Goal: Task Accomplishment & Management: Manage account settings

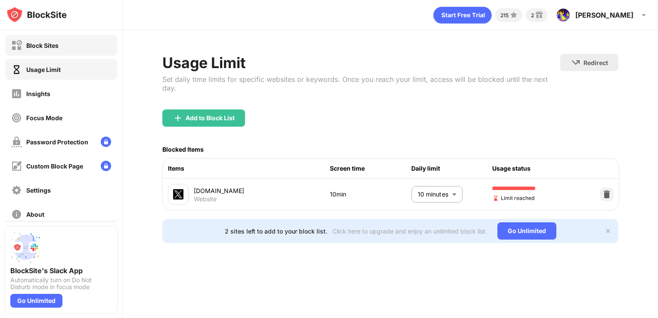
click at [62, 45] on div "Block Sites" at bounding box center [61, 45] width 112 height 21
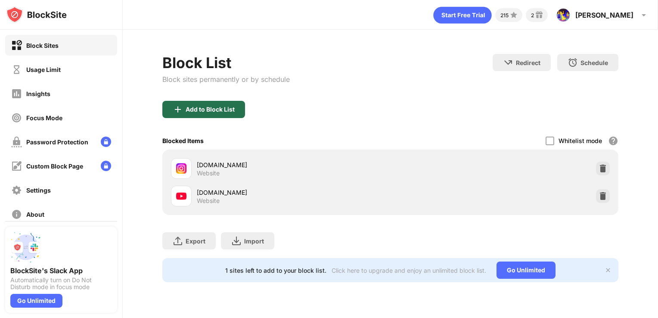
click at [212, 115] on div "Add to Block List" at bounding box center [203, 109] width 83 height 17
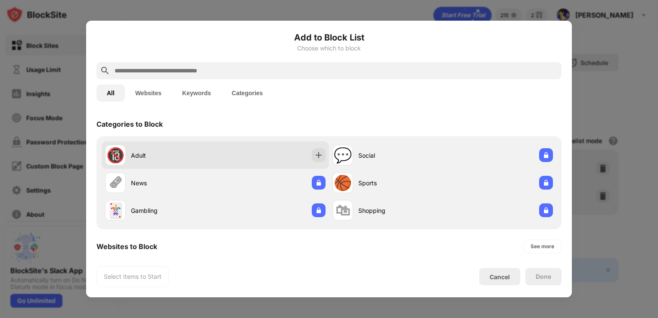
click at [291, 149] on div "🔞 Adult" at bounding box center [215, 155] width 227 height 28
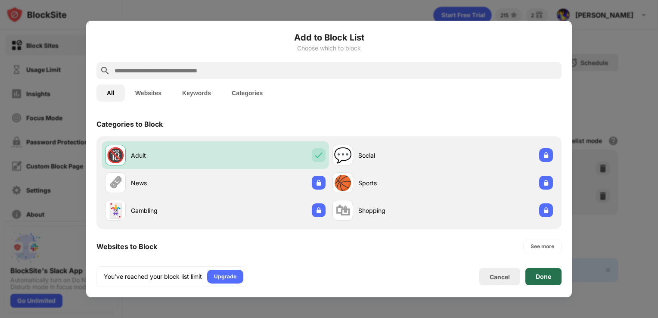
click at [534, 274] on div "Done" at bounding box center [544, 276] width 36 height 17
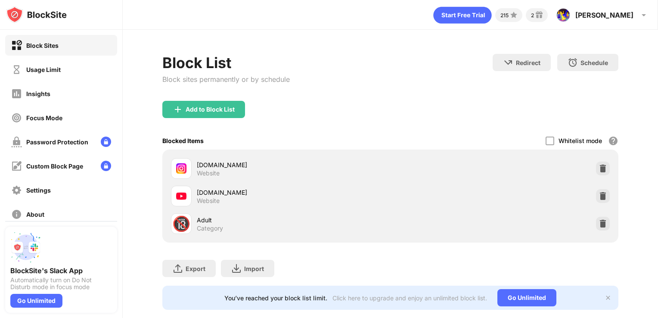
click at [302, 115] on div "Add to Block List" at bounding box center [390, 116] width 457 height 31
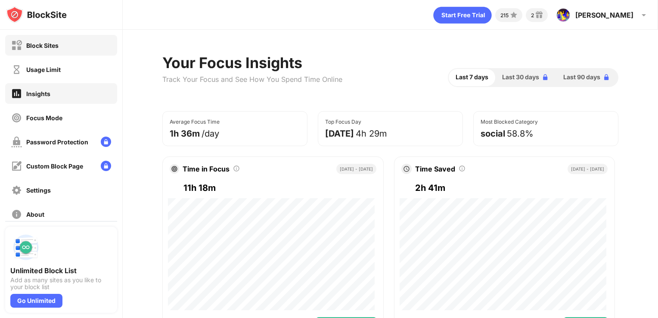
click at [64, 44] on div "Block Sites" at bounding box center [61, 45] width 112 height 21
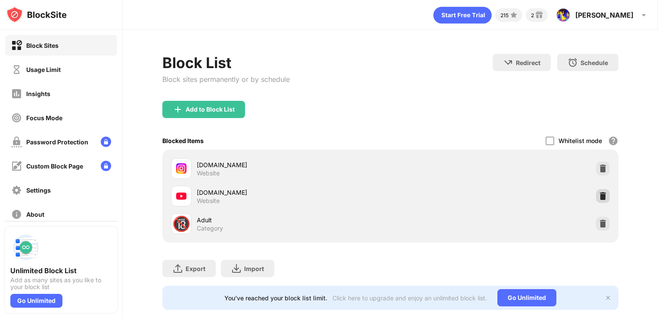
click at [599, 193] on img at bounding box center [603, 196] width 9 height 9
